Goal: Information Seeking & Learning: Check status

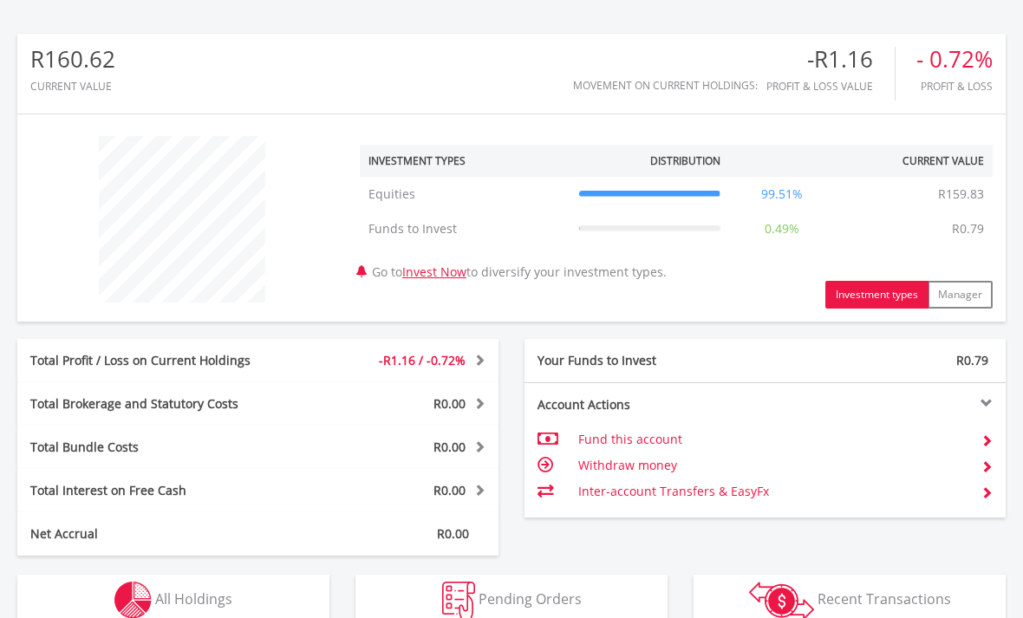
scroll to position [542, 0]
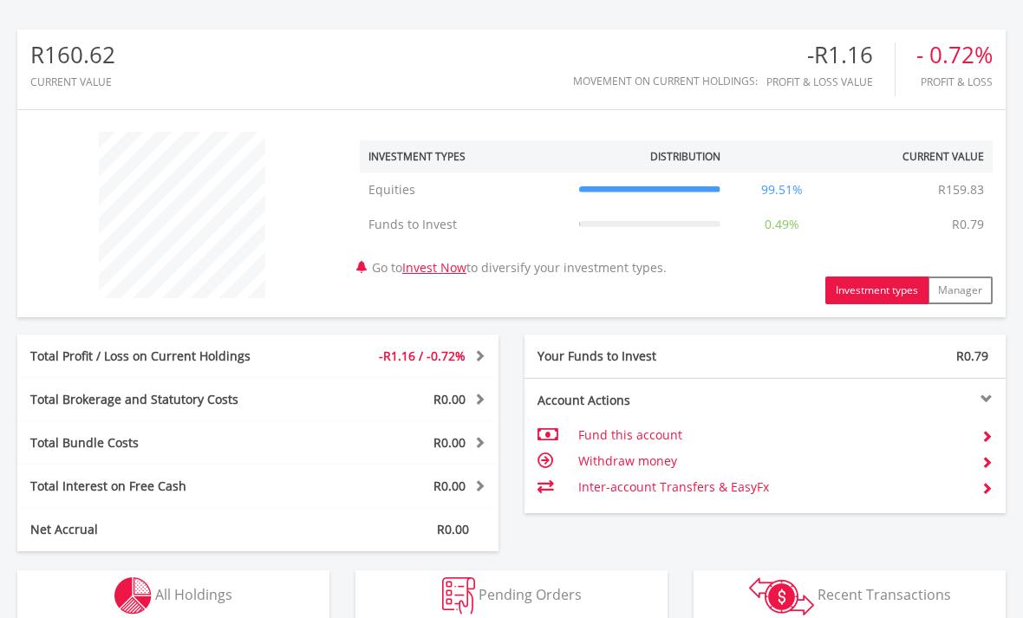
click at [131, 594] on img "button" at bounding box center [132, 595] width 37 height 37
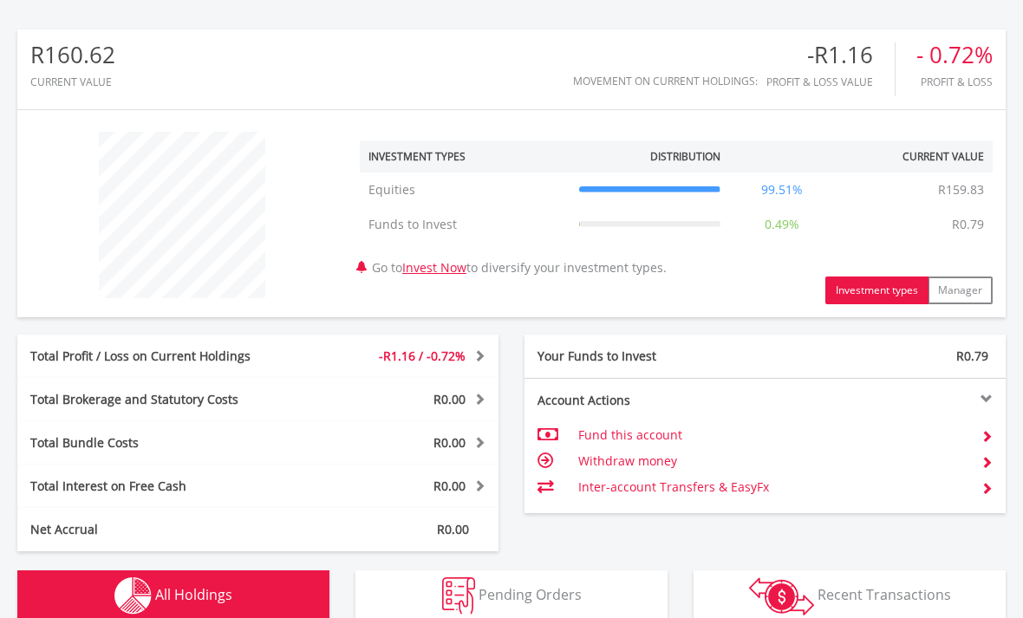
scroll to position [1215, 0]
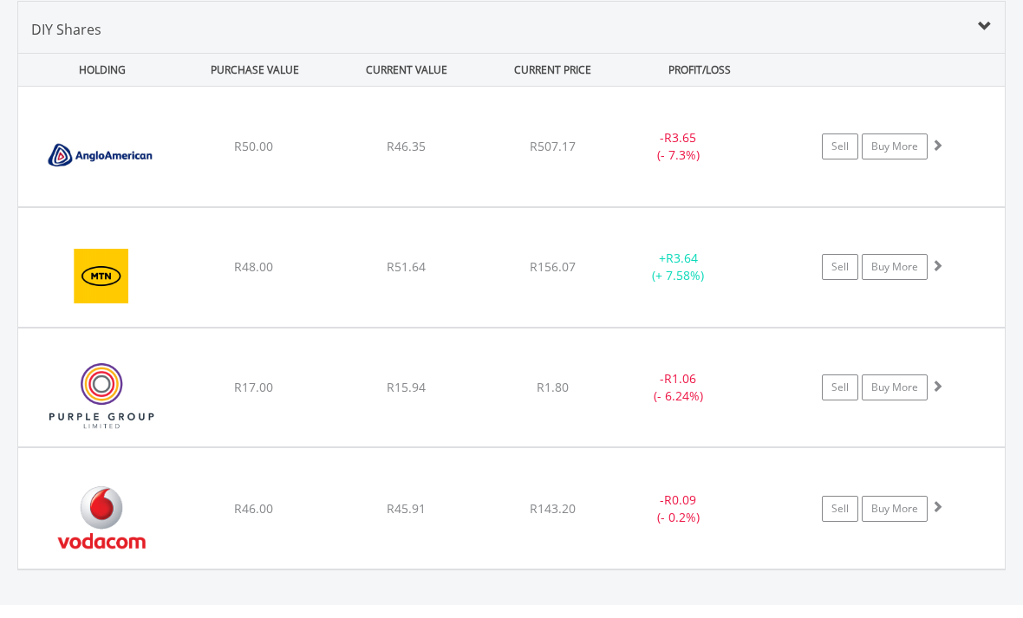
click at [81, 493] on img at bounding box center [101, 517] width 149 height 94
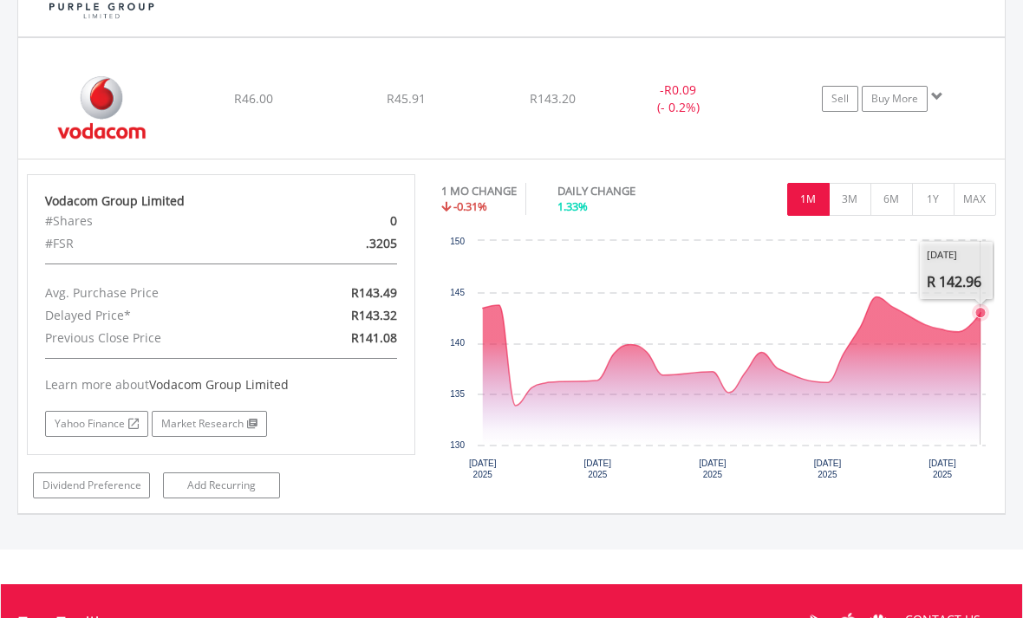
scroll to position [1625, 0]
click at [860, 203] on button "3M" at bounding box center [850, 199] width 42 height 33
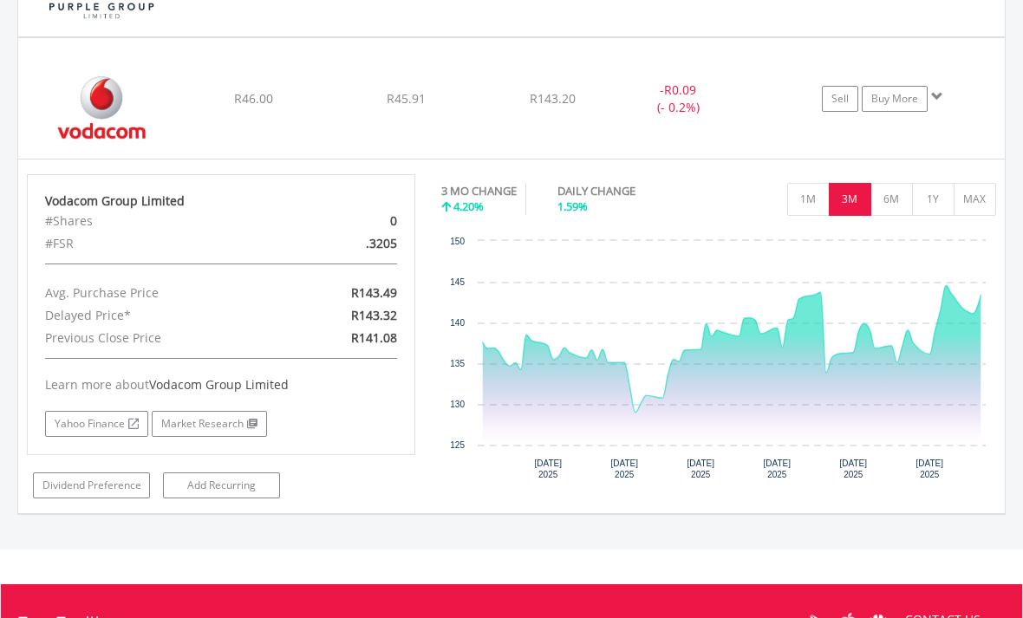
click at [816, 205] on button "1M" at bounding box center [808, 199] width 42 height 33
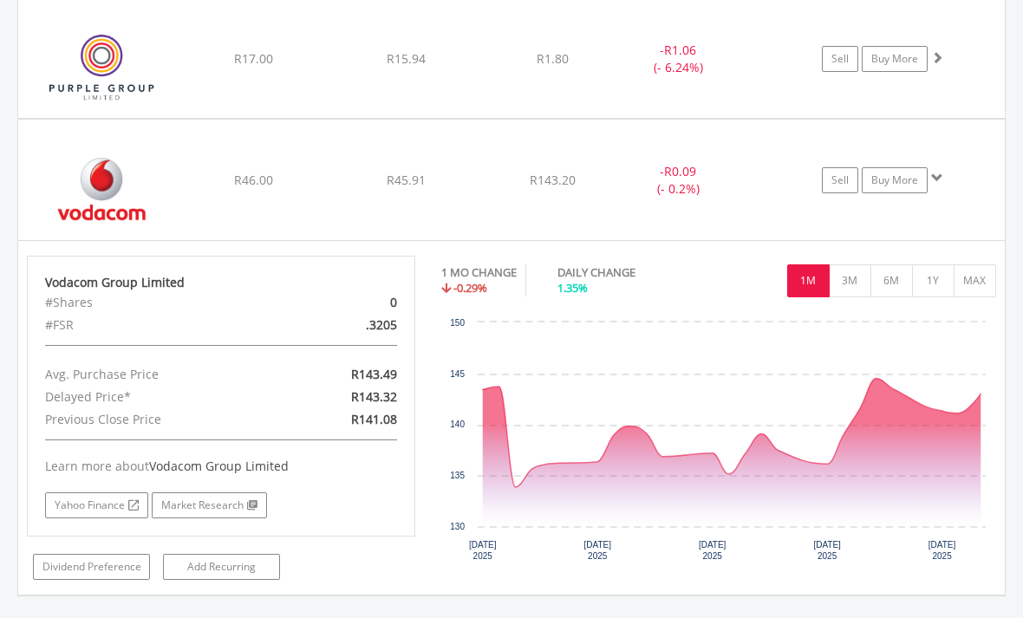
scroll to position [1541, 0]
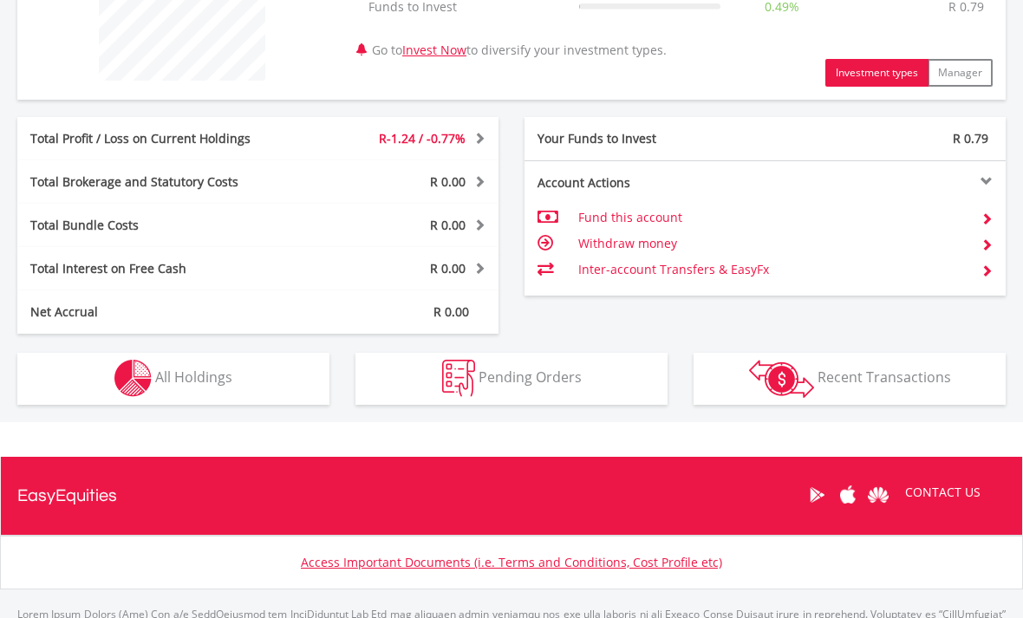
scroll to position [791, 0]
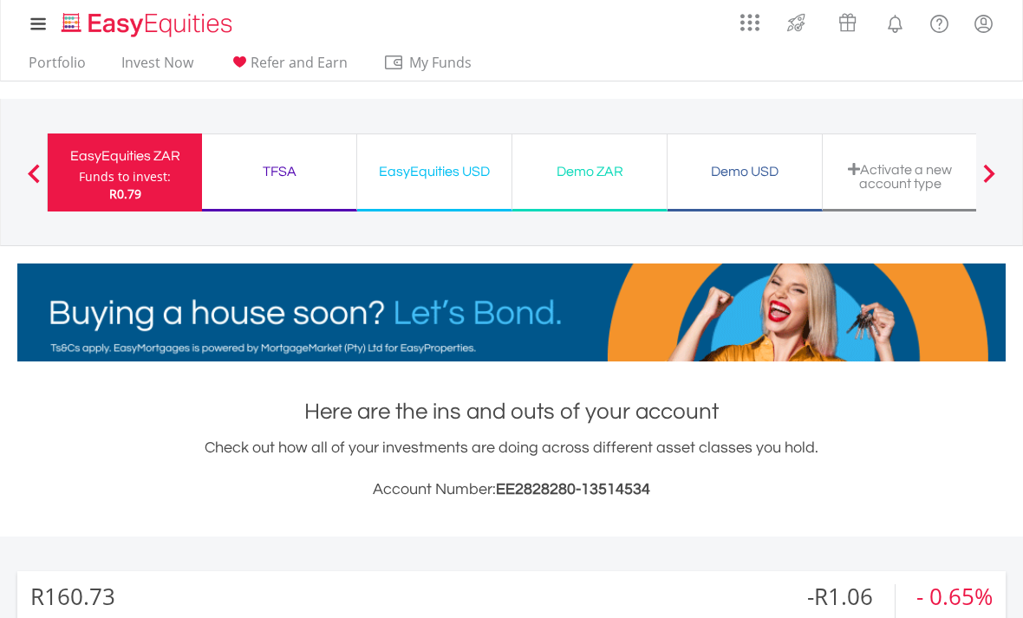
scroll to position [166, 329]
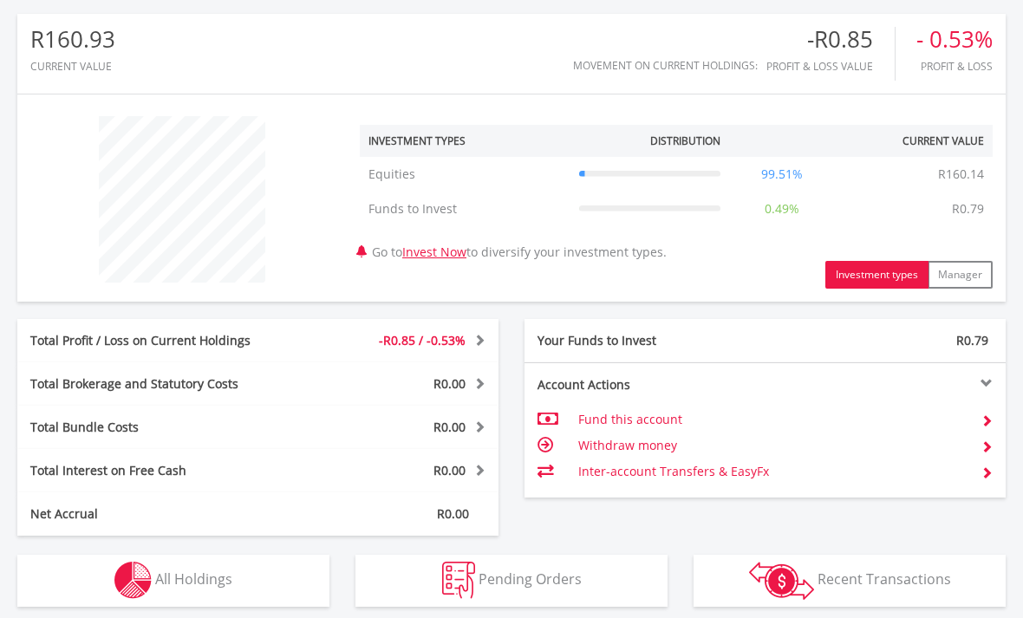
scroll to position [166, 329]
click at [151, 569] on img "button" at bounding box center [132, 580] width 37 height 37
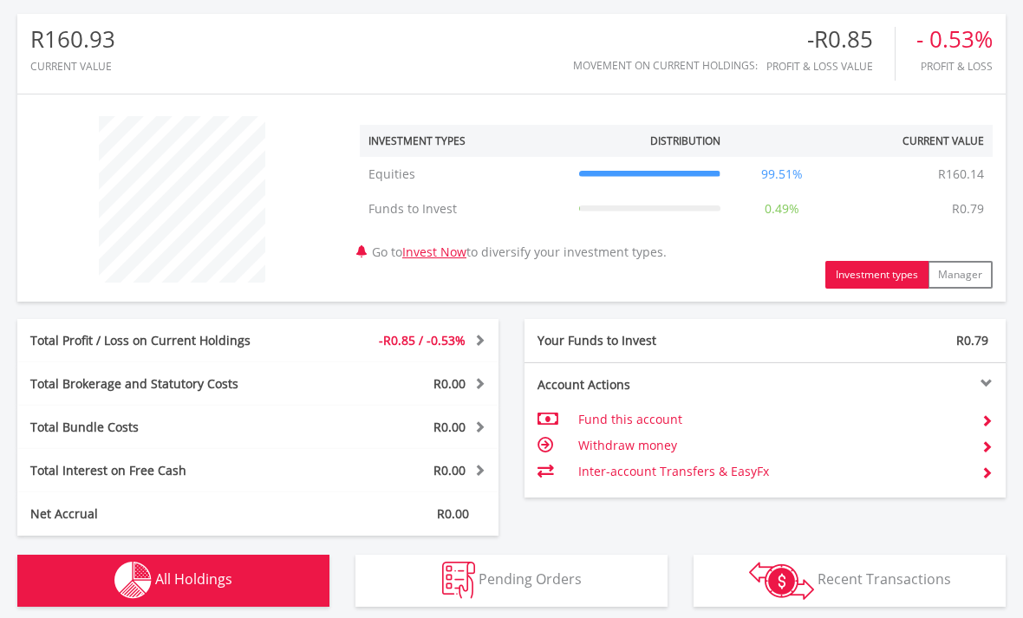
scroll to position [1215, 0]
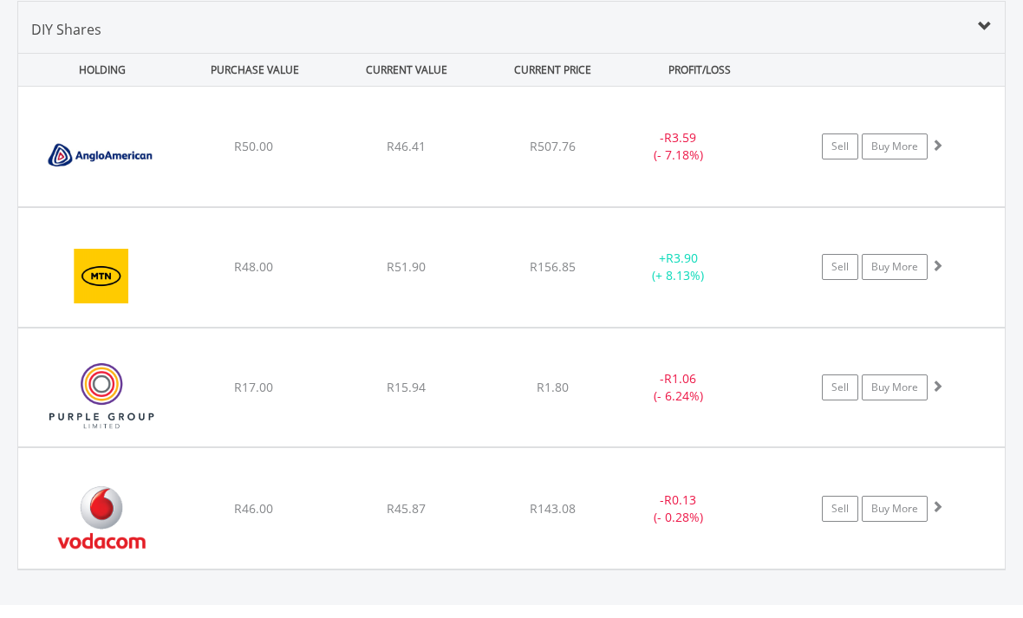
click at [189, 206] on div "﻿ MTN Group Limited R48.00 R51.90 R156.85 + R3.90 (+ 8.13%) Sell Buy More" at bounding box center [511, 147] width 986 height 120
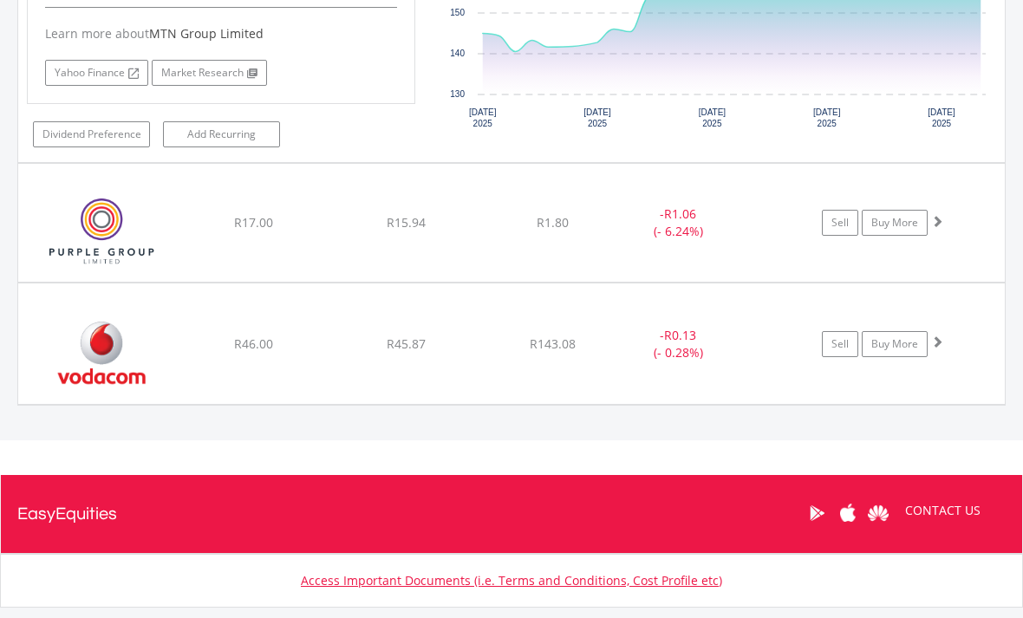
scroll to position [1734, 0]
click at [156, 350] on img at bounding box center [101, 352] width 149 height 94
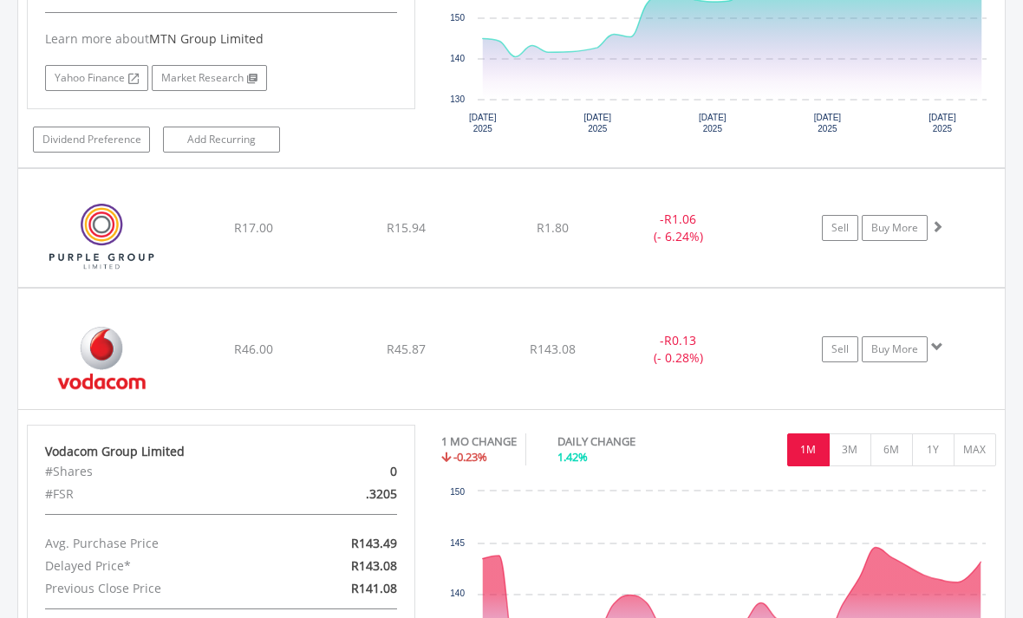
scroll to position [1729, 0]
click at [163, 209] on img at bounding box center [101, 237] width 149 height 93
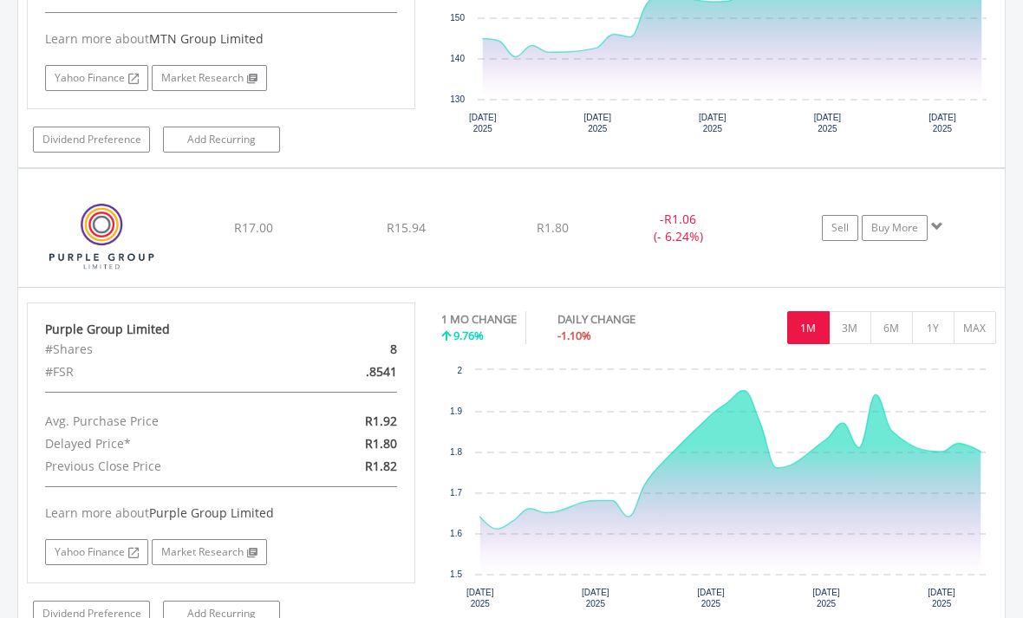
click at [838, 323] on button "3M" at bounding box center [850, 327] width 42 height 33
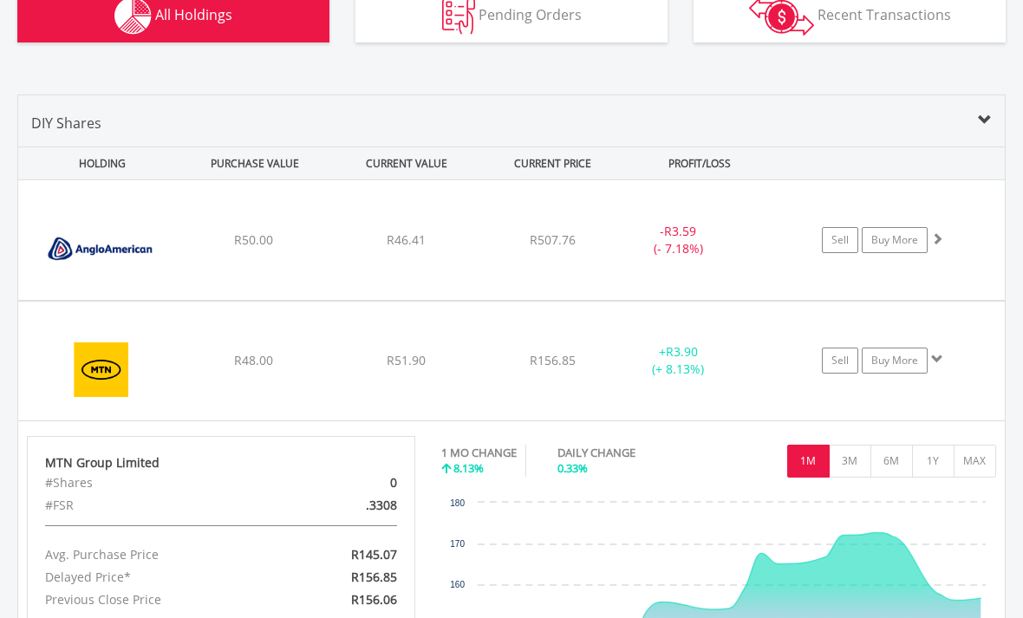
scroll to position [1122, 0]
click at [127, 236] on img at bounding box center [101, 249] width 149 height 94
